Goal: Browse casually

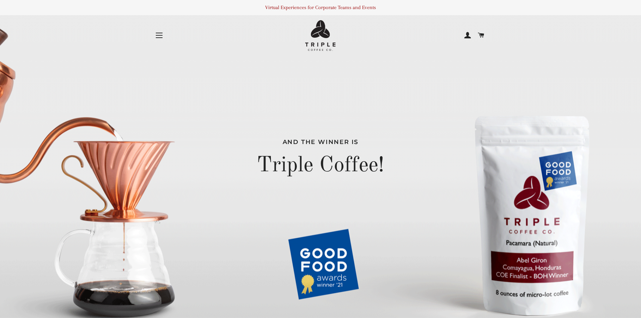
click at [480, 35] on span at bounding box center [481, 35] width 7 height 10
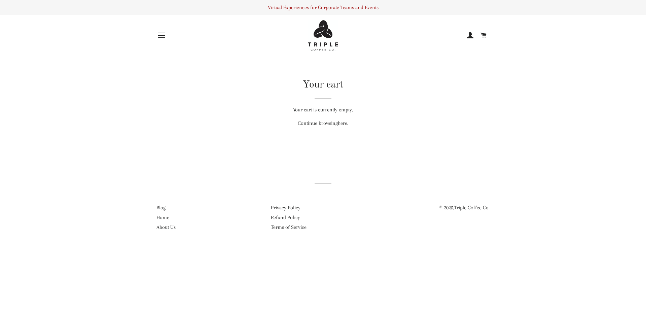
click at [165, 34] on button "Site navigation" at bounding box center [161, 35] width 17 height 17
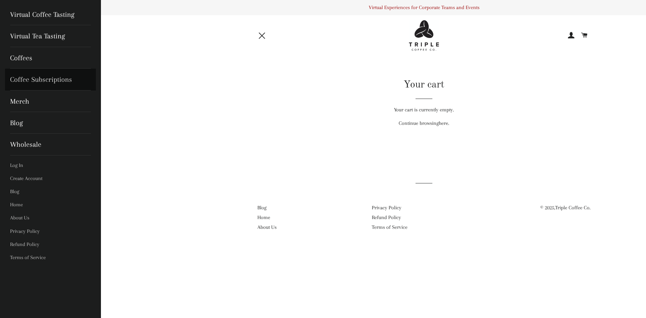
click at [45, 79] on link "Coffee Subscriptions" at bounding box center [50, 80] width 91 height 22
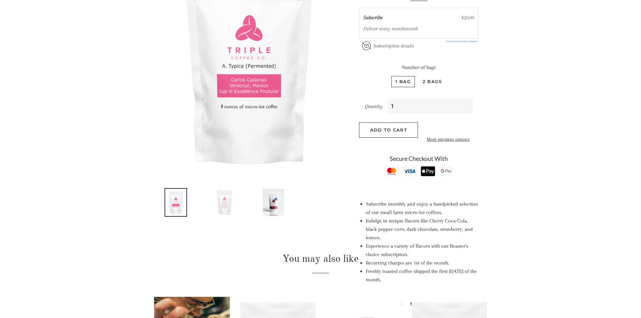
scroll to position [168, 0]
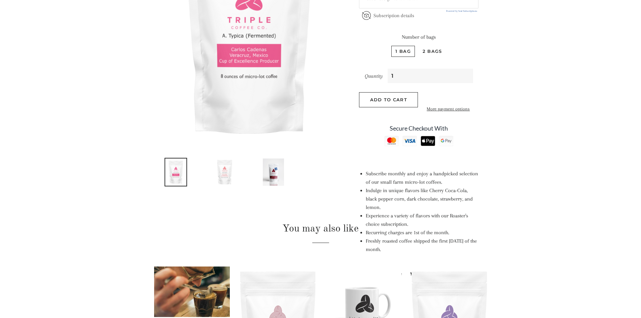
click at [223, 176] on img at bounding box center [225, 172] width 34 height 29
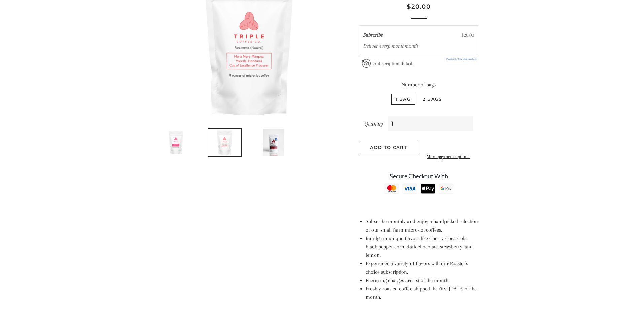
scroll to position [67, 0]
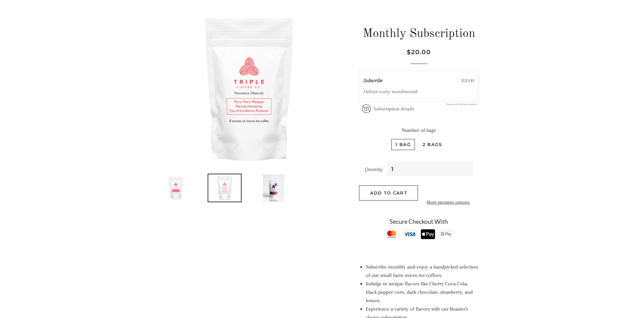
click at [282, 189] on img at bounding box center [273, 188] width 23 height 29
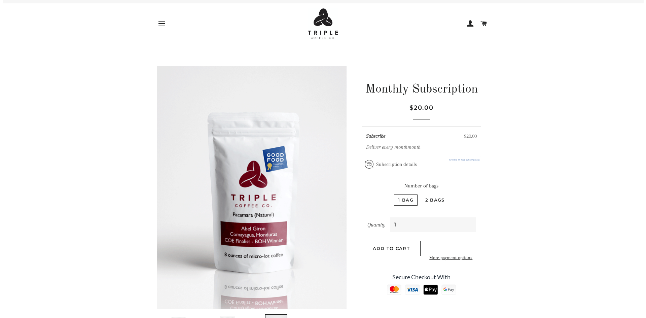
scroll to position [0, 0]
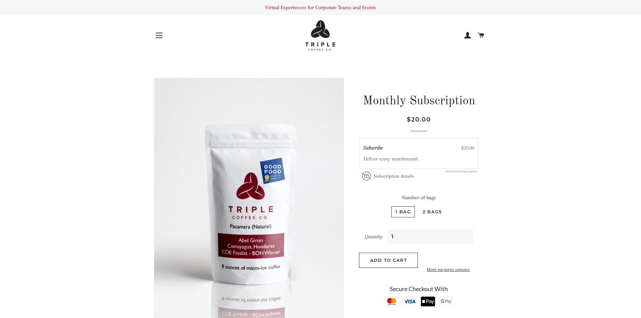
click at [161, 35] on button "Site navigation" at bounding box center [159, 35] width 17 height 17
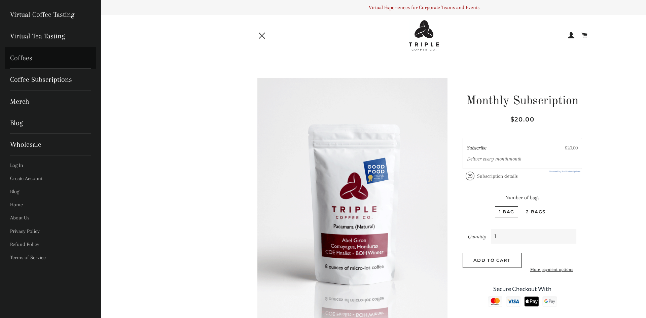
click at [50, 54] on link "Coffees" at bounding box center [50, 58] width 91 height 22
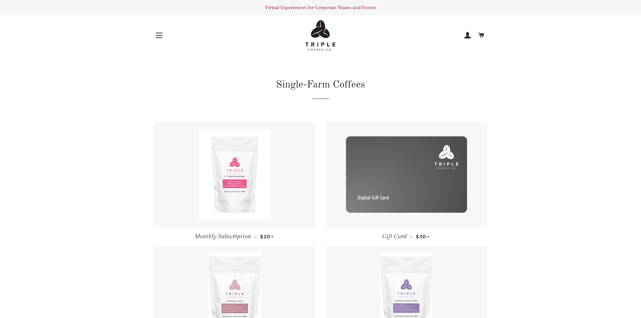
click at [158, 34] on button "Site navigation" at bounding box center [159, 35] width 17 height 17
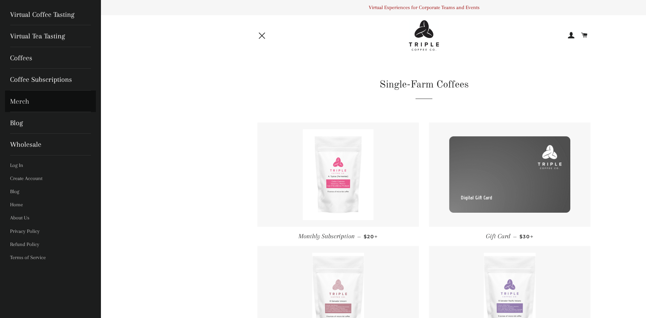
click at [32, 101] on link "Merch" at bounding box center [50, 102] width 91 height 22
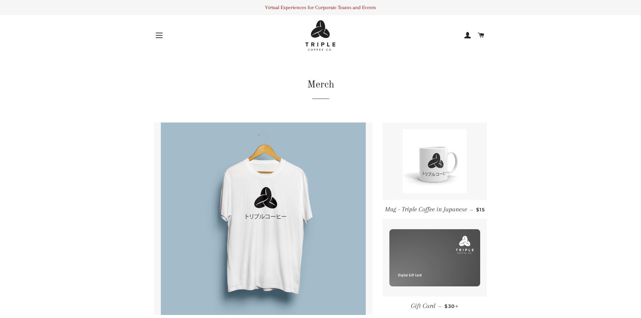
click at [160, 30] on button "Site navigation" at bounding box center [159, 35] width 17 height 17
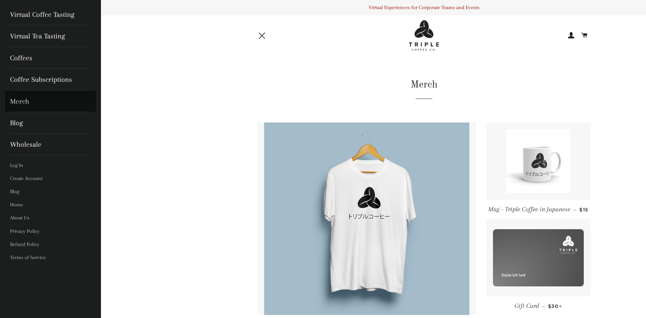
click at [51, 103] on link "Merch" at bounding box center [50, 102] width 91 height 22
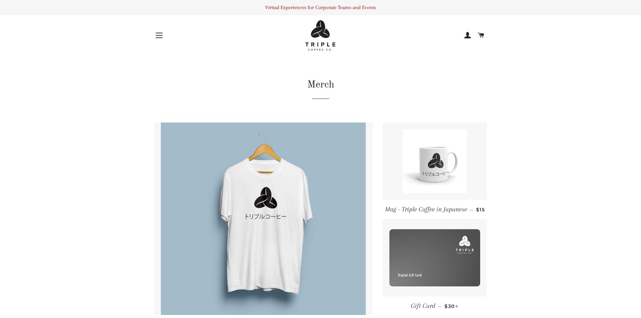
click at [156, 33] on span "button" at bounding box center [159, 33] width 7 height 1
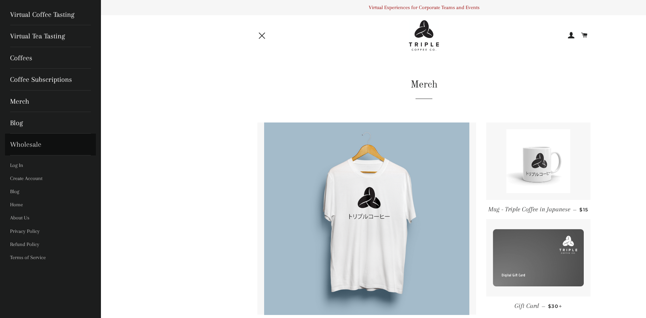
click at [39, 149] on link "Wholesale" at bounding box center [50, 145] width 91 height 22
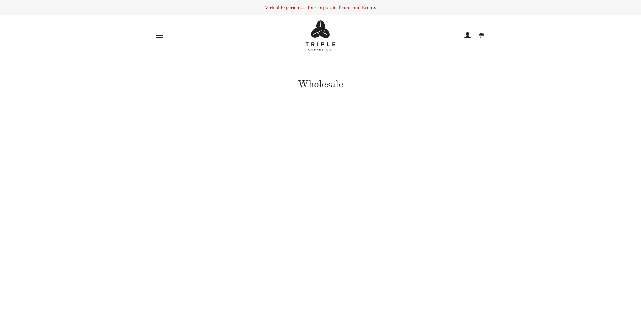
click at [161, 32] on button "Site navigation" at bounding box center [159, 35] width 17 height 17
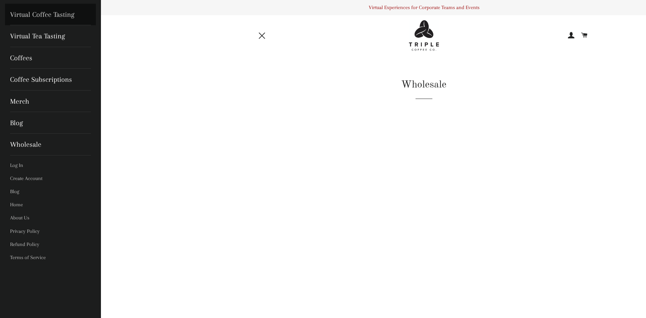
click at [61, 17] on link "Virtual Coffee Tasting" at bounding box center [50, 15] width 91 height 22
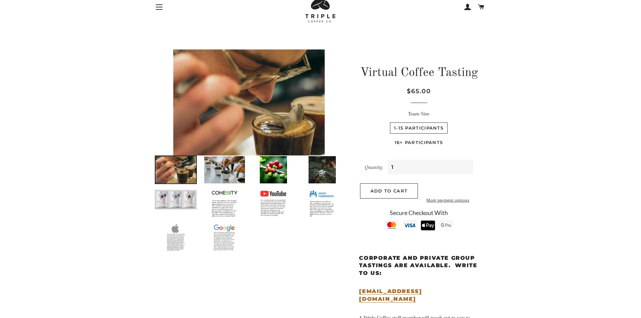
scroll to position [67, 0]
